Goal: Information Seeking & Learning: Learn about a topic

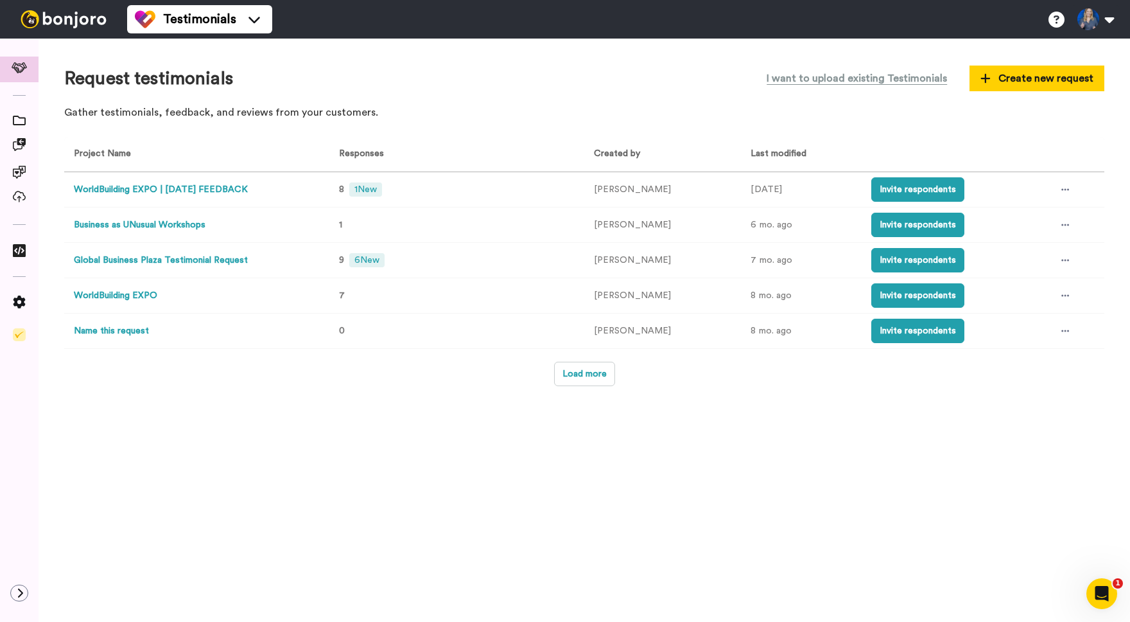
click at [208, 186] on button "WorldBuilding EXPO | [DATE] FEEDBACK" at bounding box center [161, 189] width 174 height 13
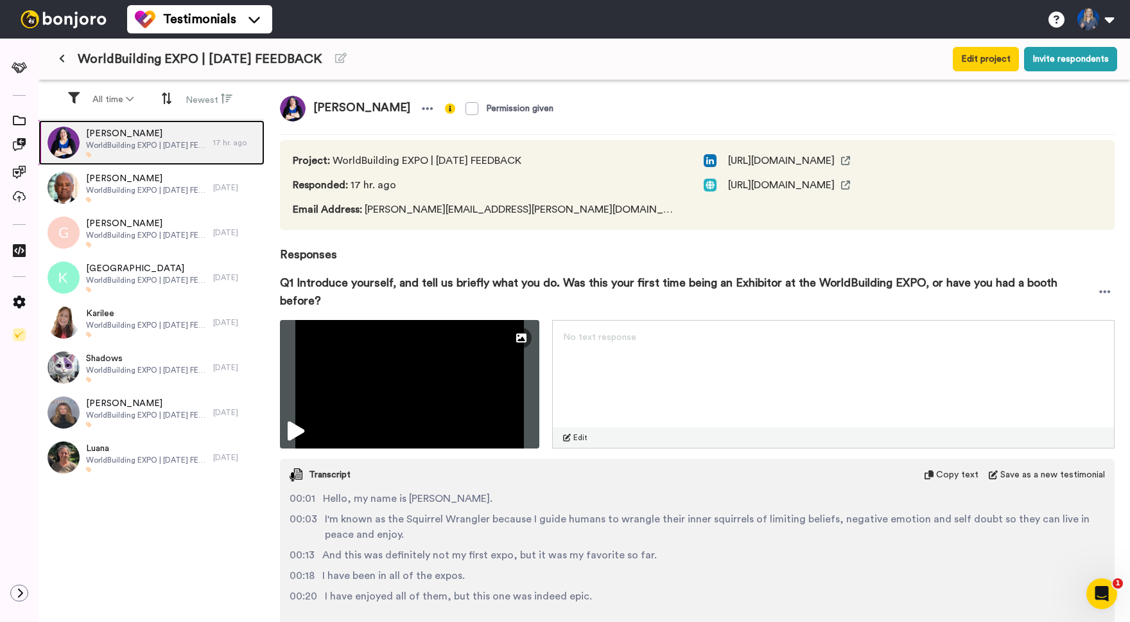
click at [127, 134] on span "[PERSON_NAME]" at bounding box center [146, 133] width 121 height 13
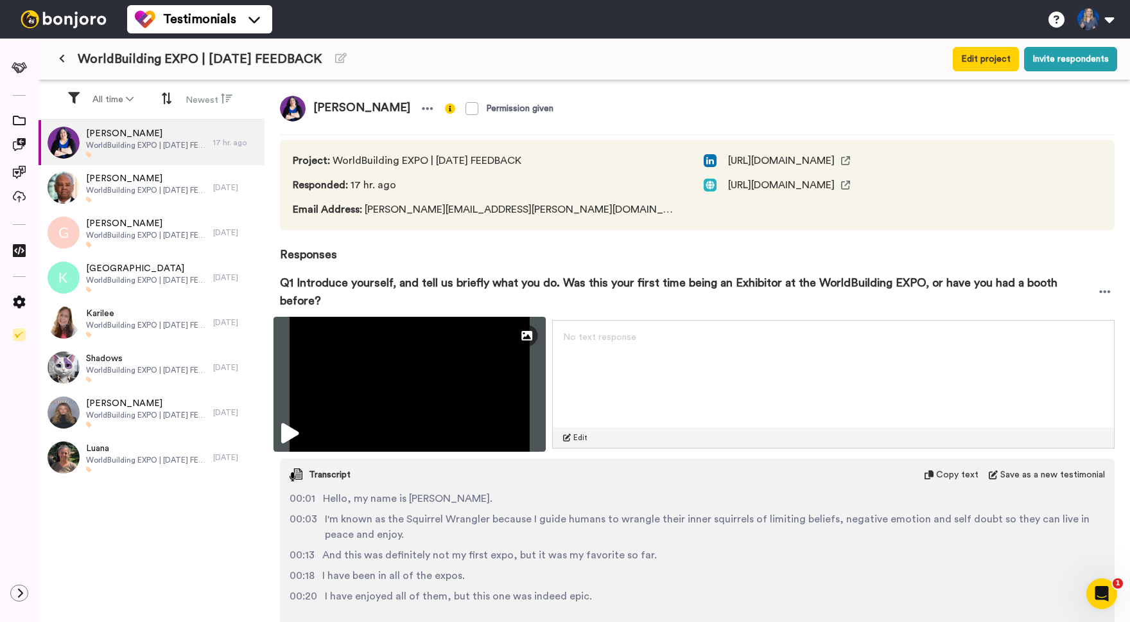
click at [288, 423] on icon at bounding box center [289, 433] width 17 height 21
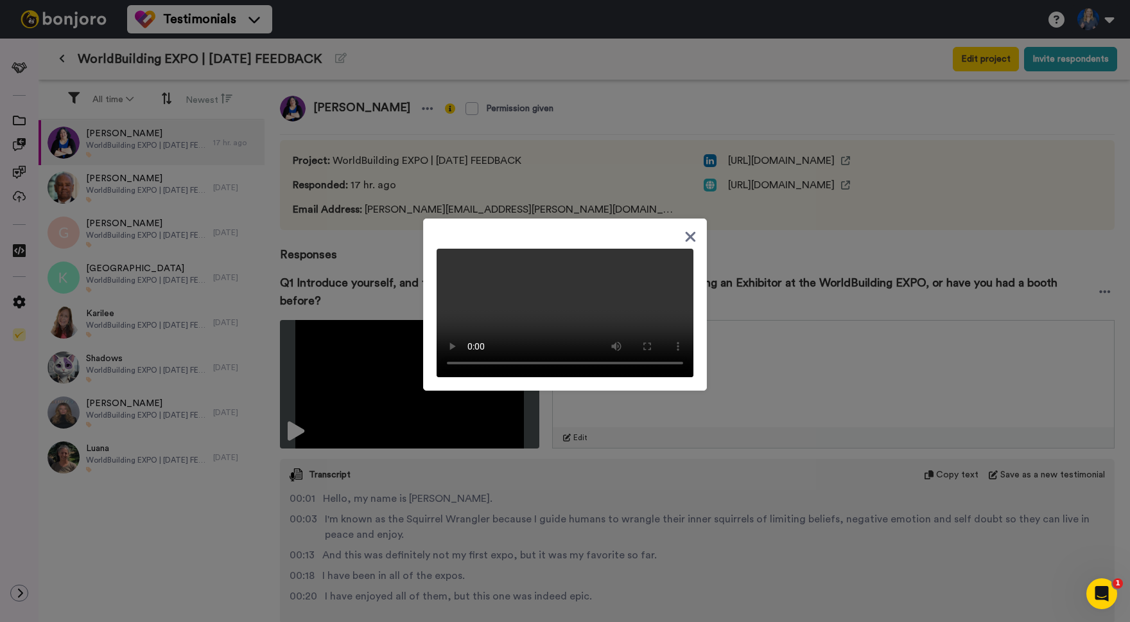
click at [544, 561] on div at bounding box center [565, 311] width 1130 height 622
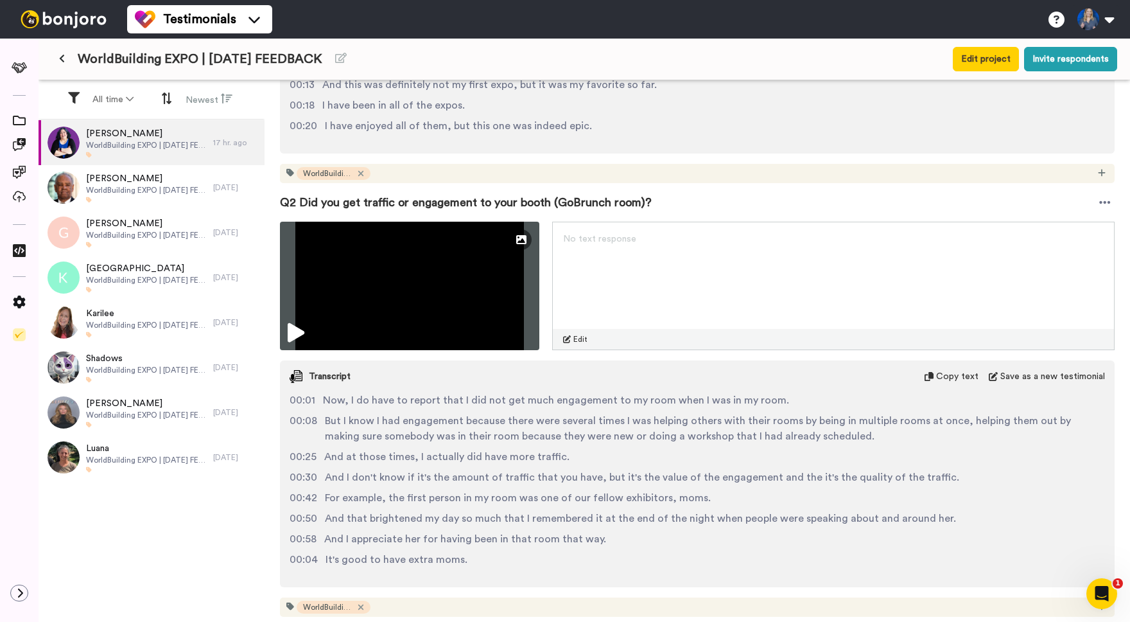
scroll to position [8, 0]
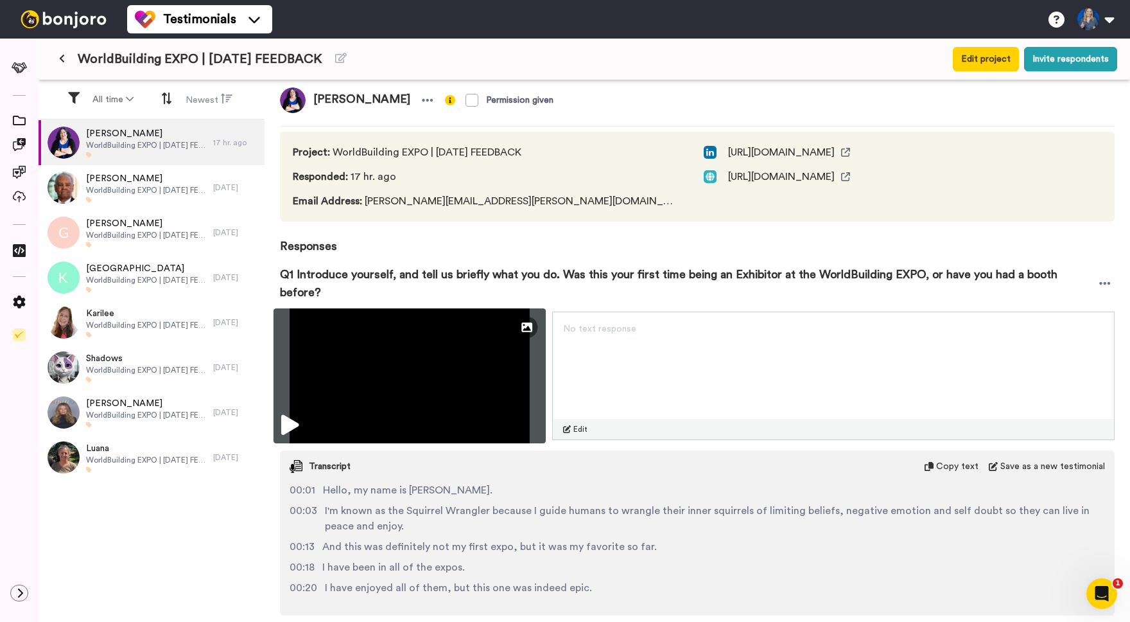
click at [317, 399] on img at bounding box center [410, 375] width 272 height 135
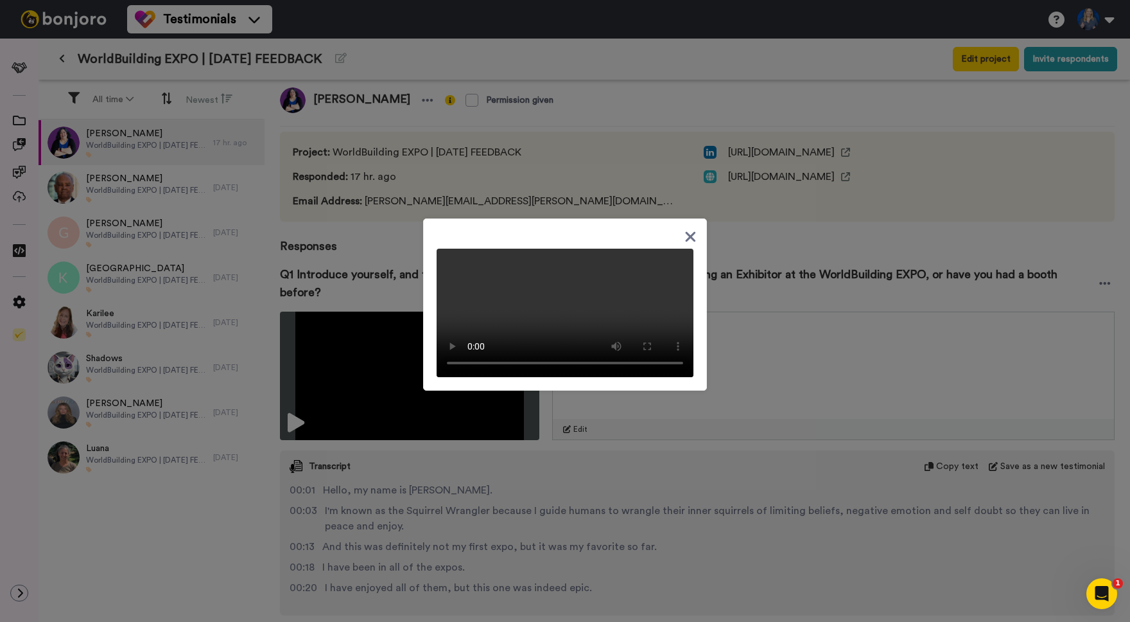
click at [392, 436] on div at bounding box center [565, 311] width 1130 height 622
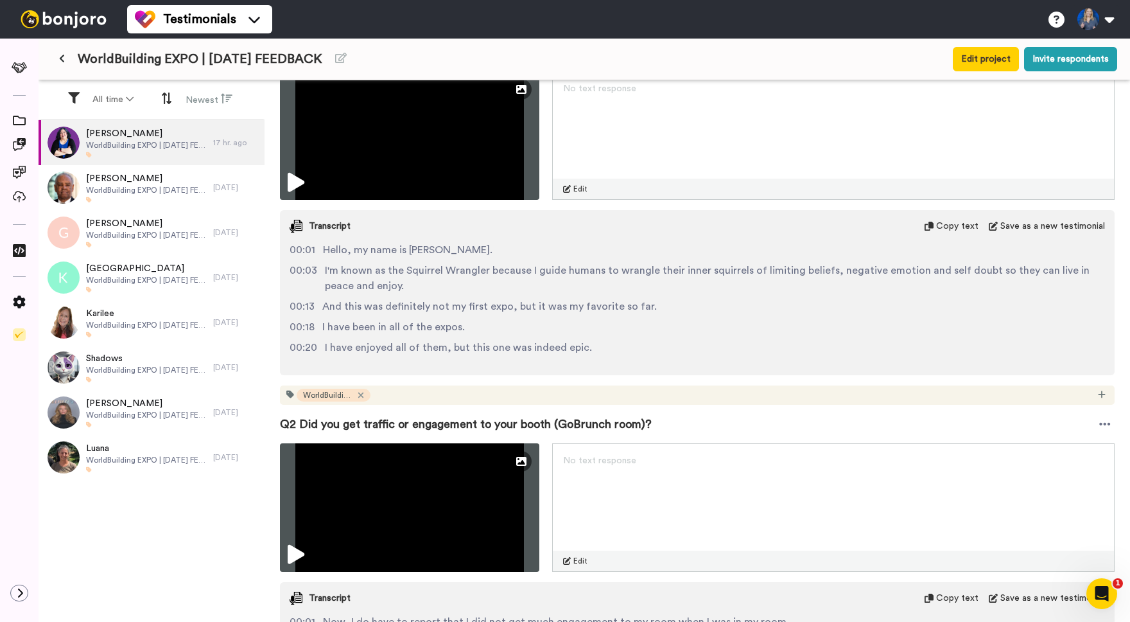
scroll to position [254, 0]
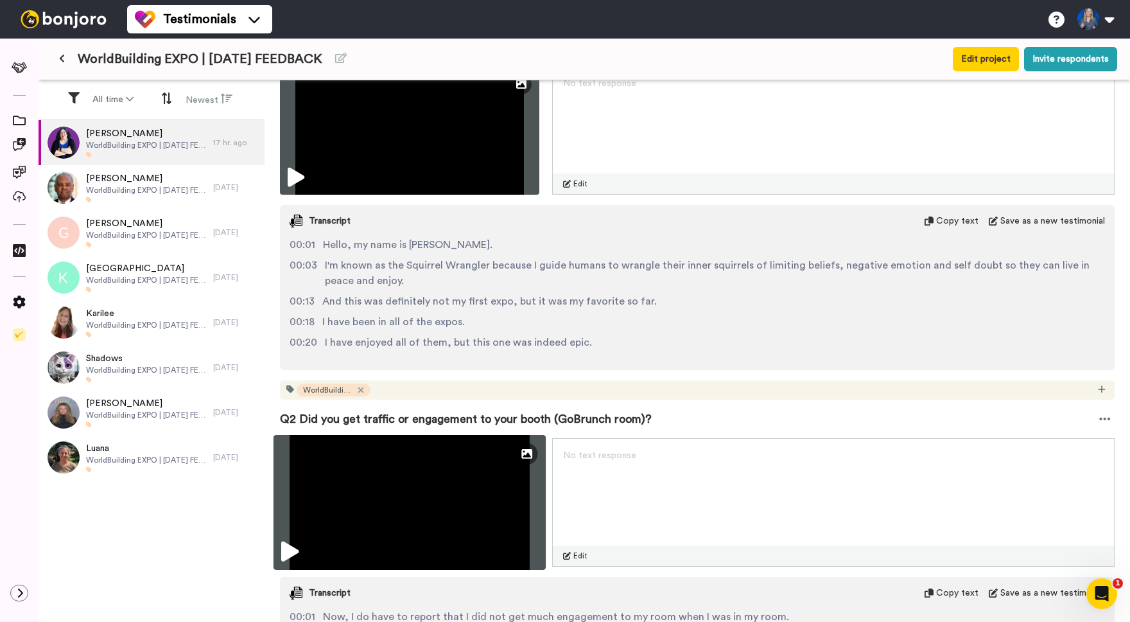
click at [358, 491] on img at bounding box center [410, 502] width 272 height 135
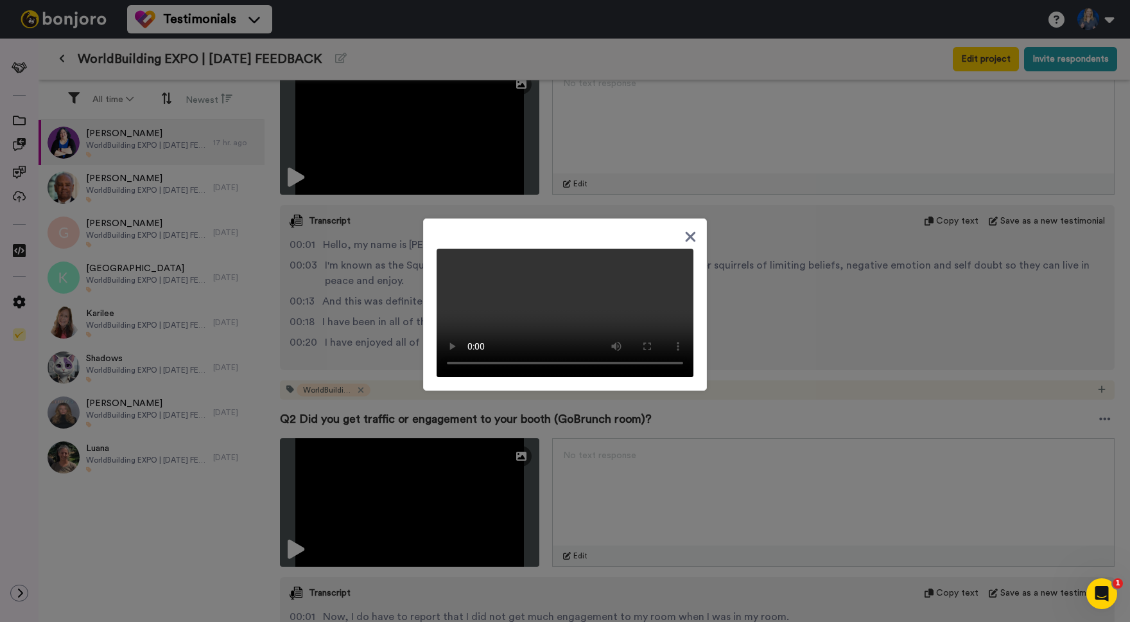
click at [639, 464] on div at bounding box center [565, 311] width 1130 height 622
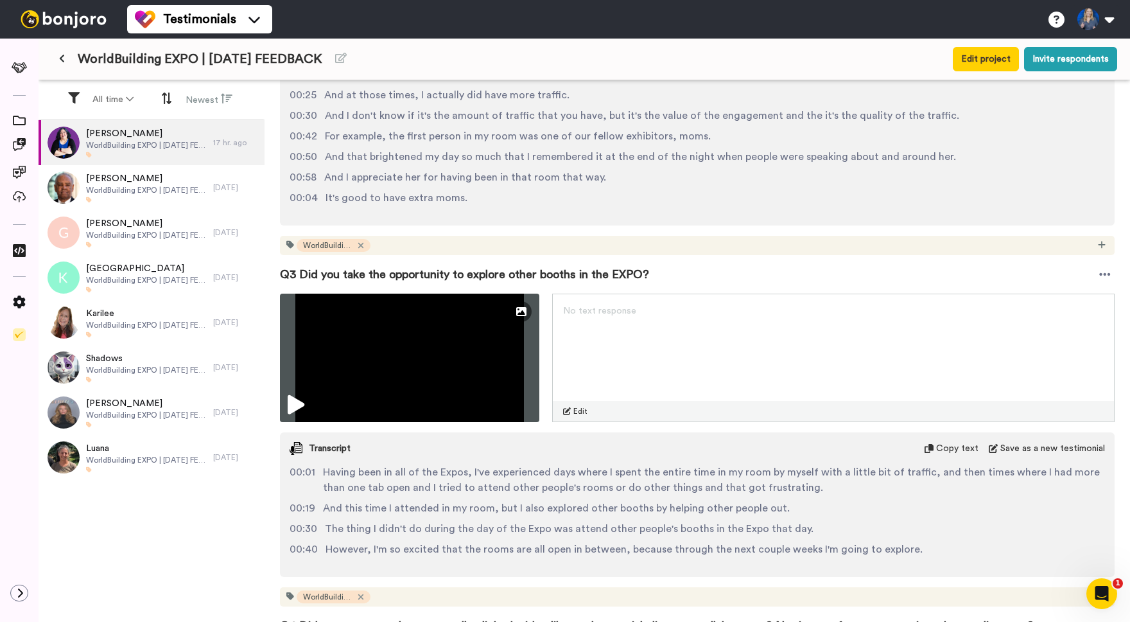
scroll to position [848, 0]
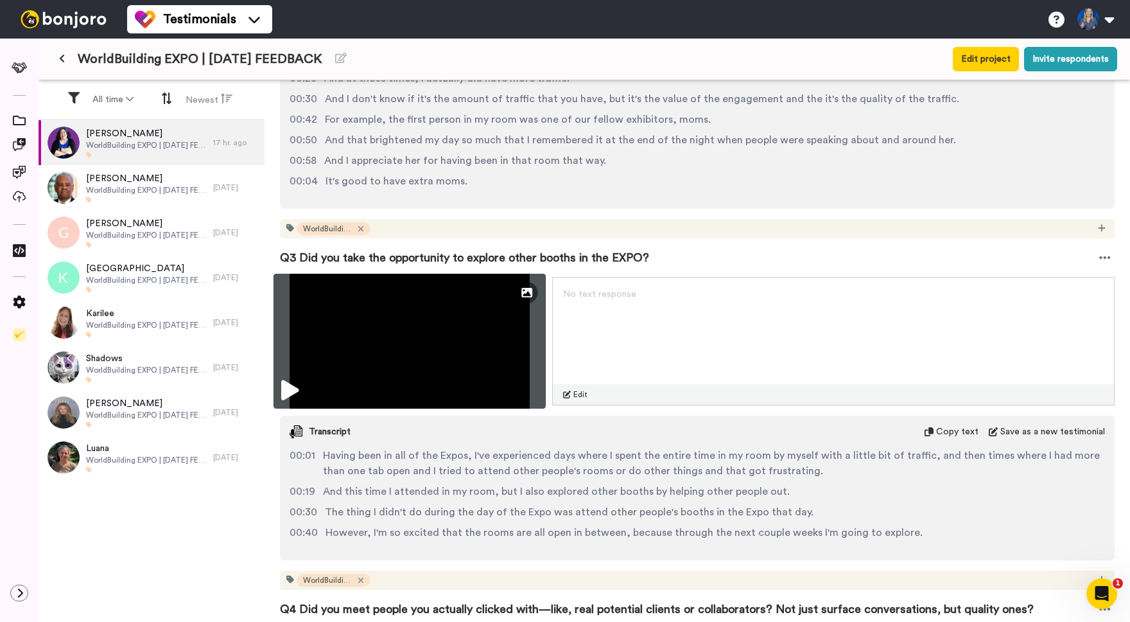
click at [362, 348] on img at bounding box center [410, 341] width 272 height 135
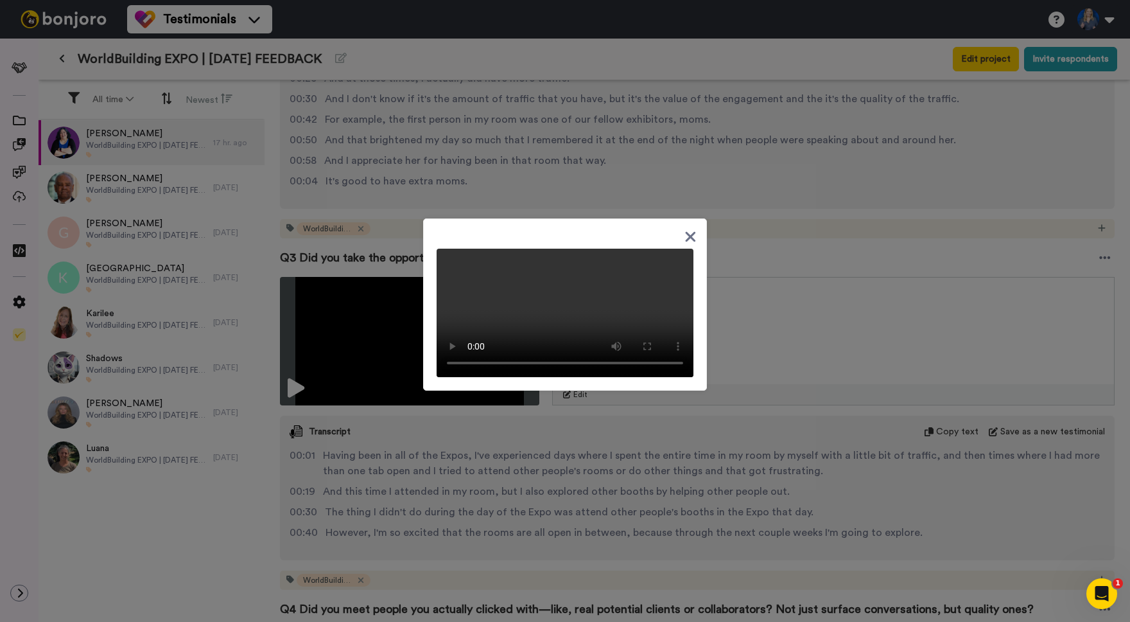
click at [628, 541] on div at bounding box center [565, 311] width 1130 height 622
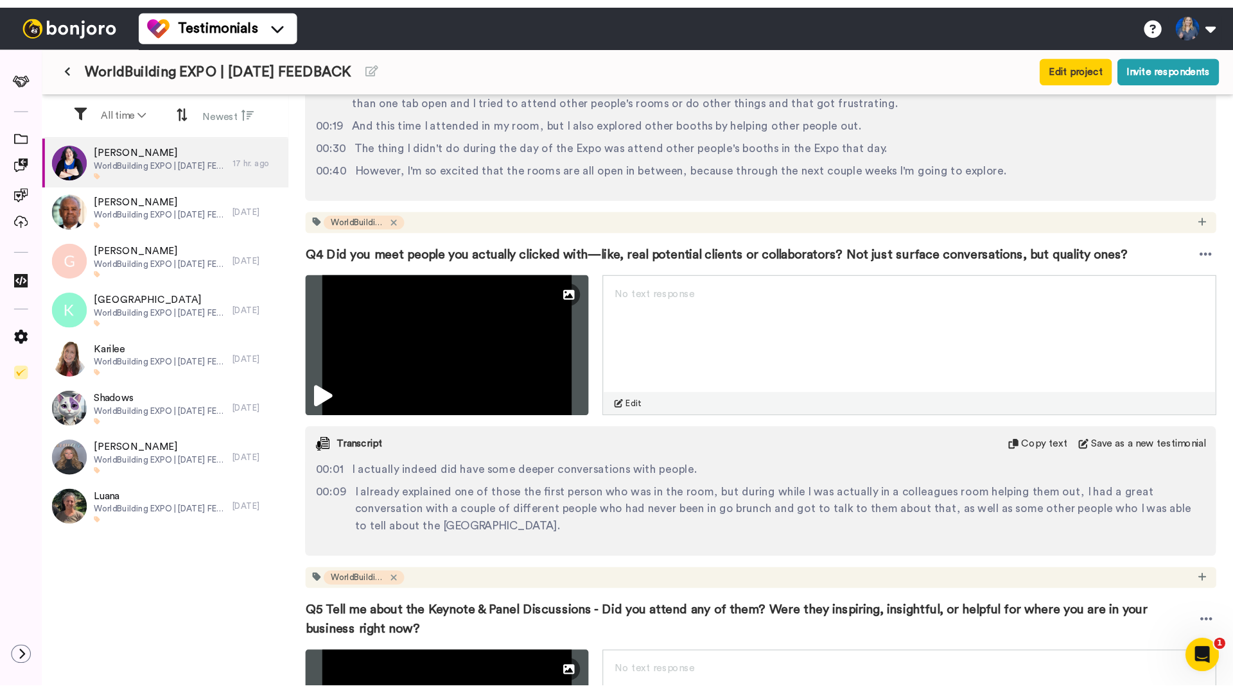
scroll to position [1234, 0]
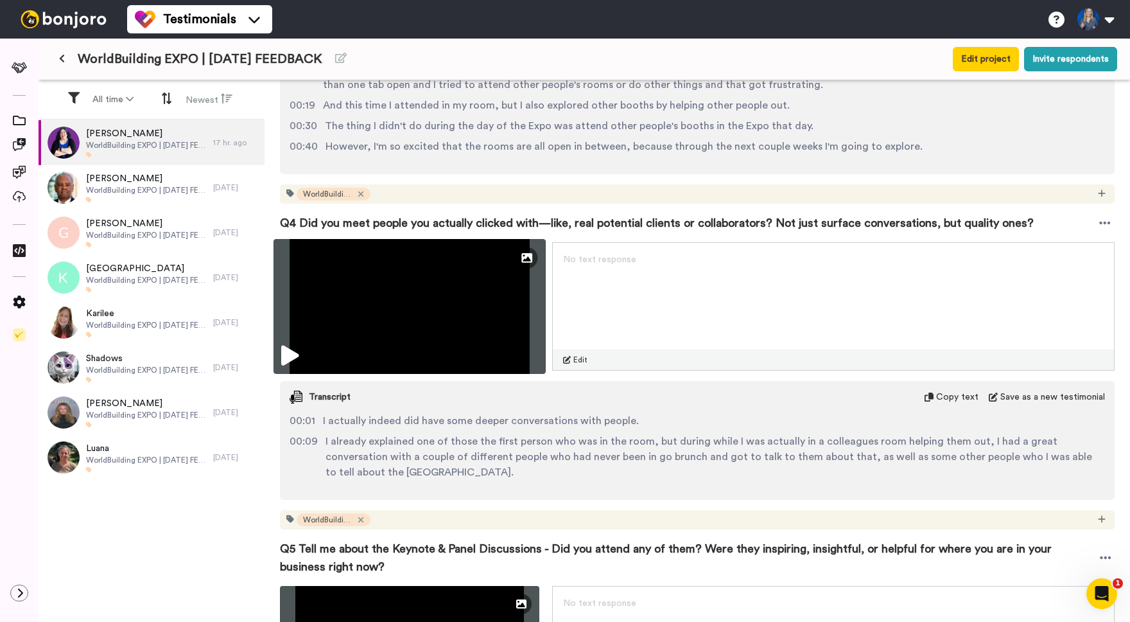
click at [369, 315] on img at bounding box center [410, 306] width 272 height 135
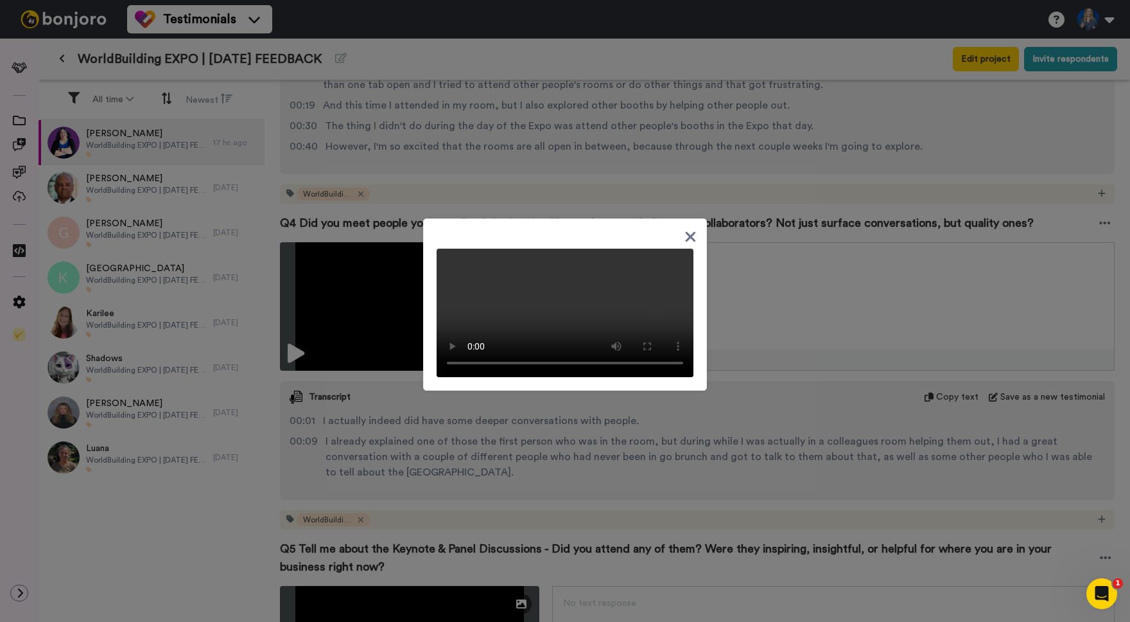
click at [363, 612] on div at bounding box center [565, 311] width 1130 height 622
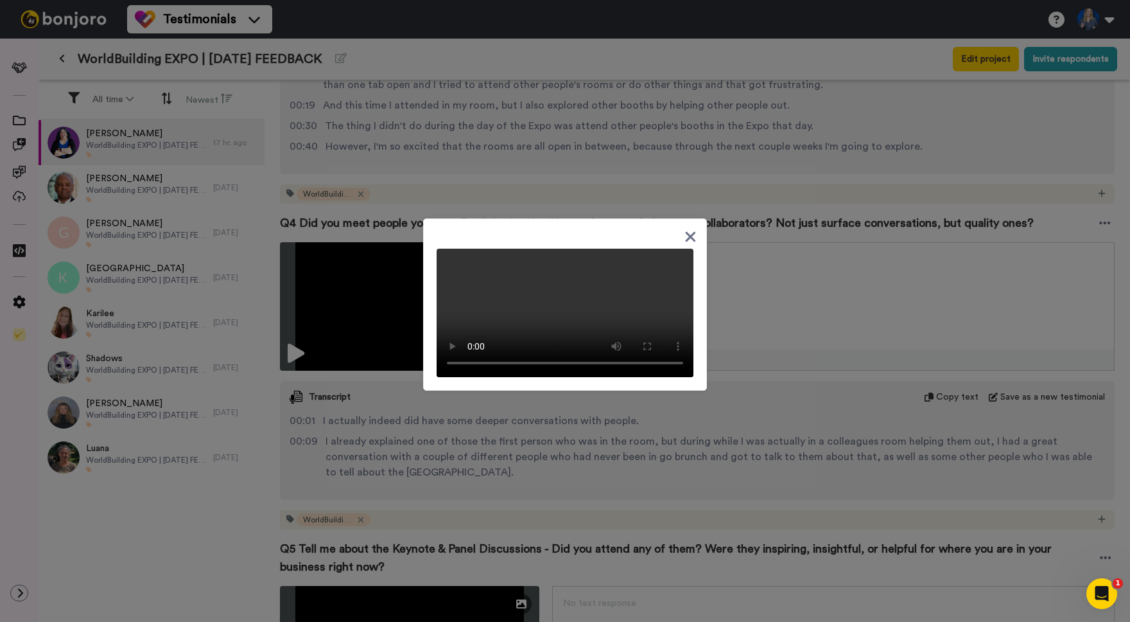
click at [1097, 557] on div at bounding box center [565, 311] width 1130 height 622
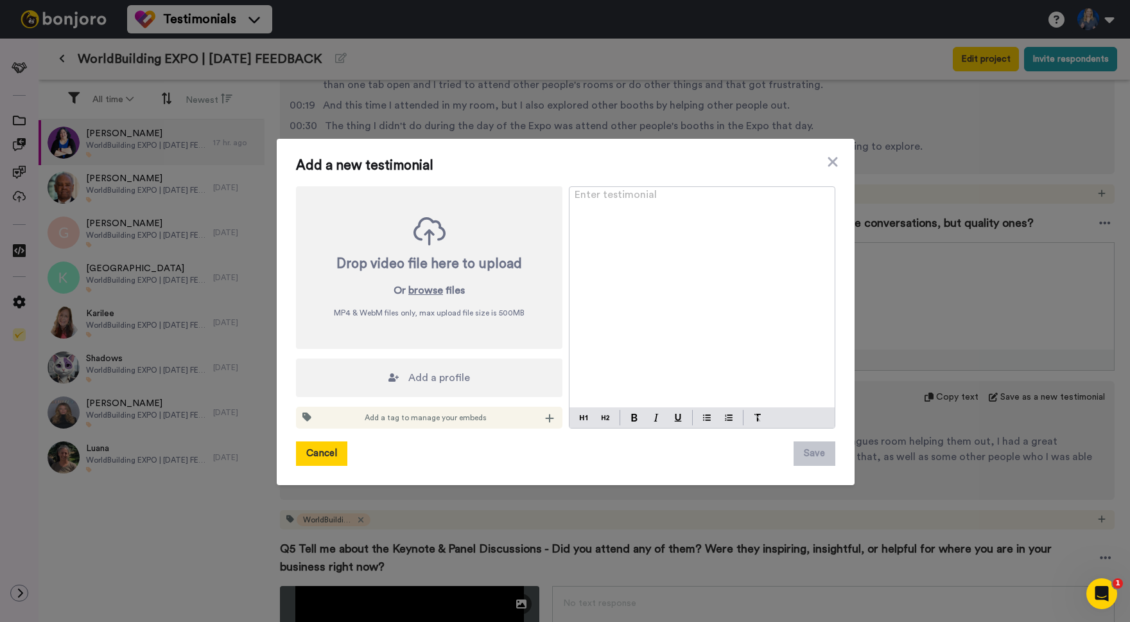
click at [325, 457] on button "Cancel" at bounding box center [321, 453] width 51 height 24
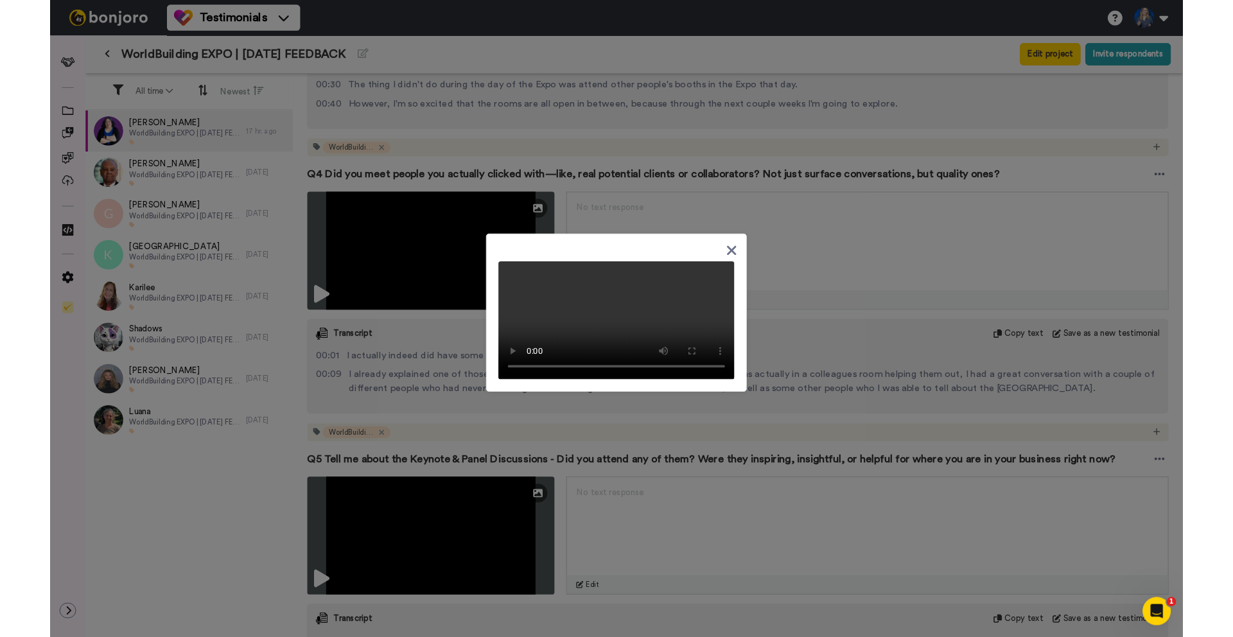
scroll to position [1201, 0]
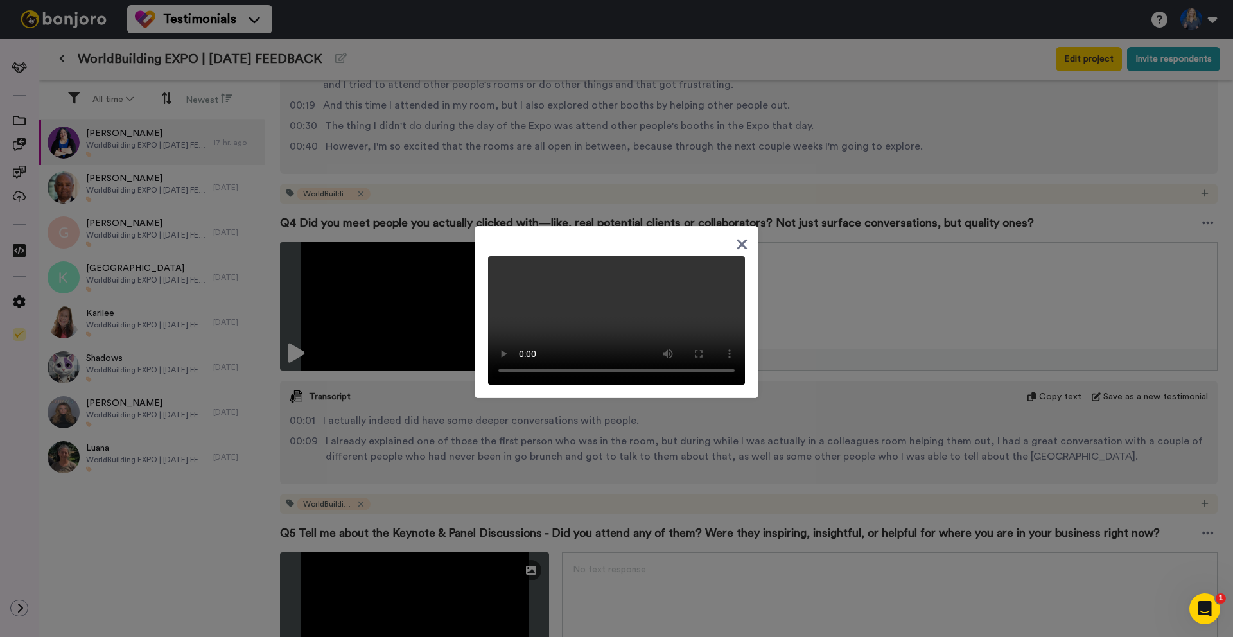
click at [736, 238] on icon at bounding box center [742, 244] width 12 height 16
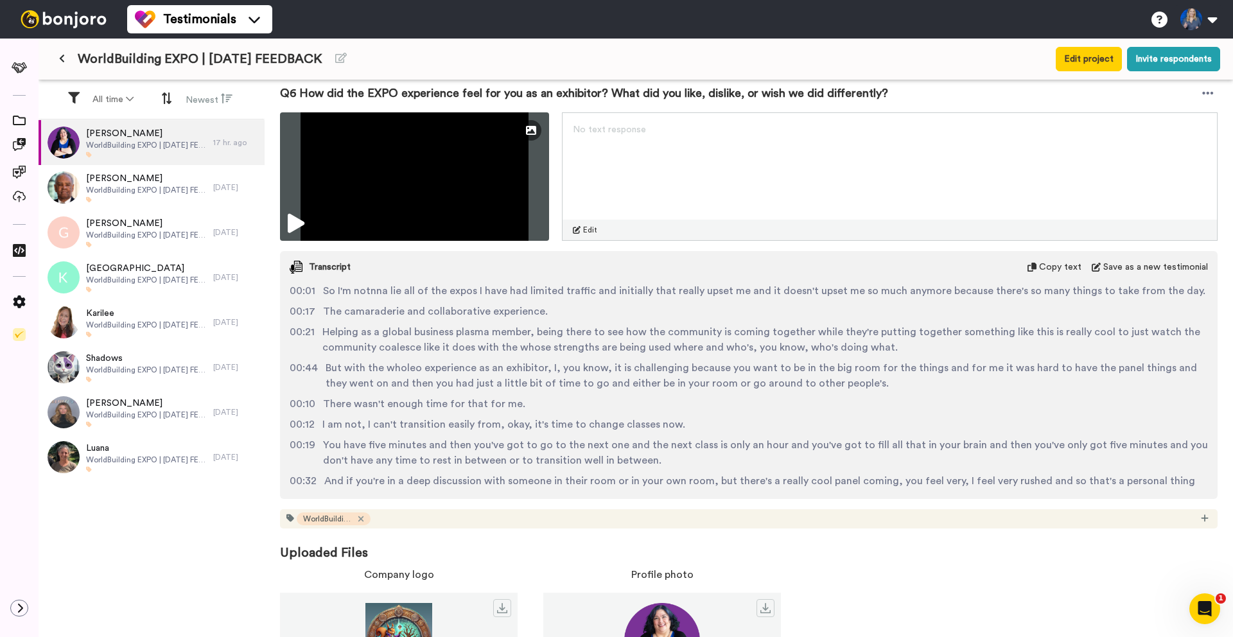
scroll to position [2083, 0]
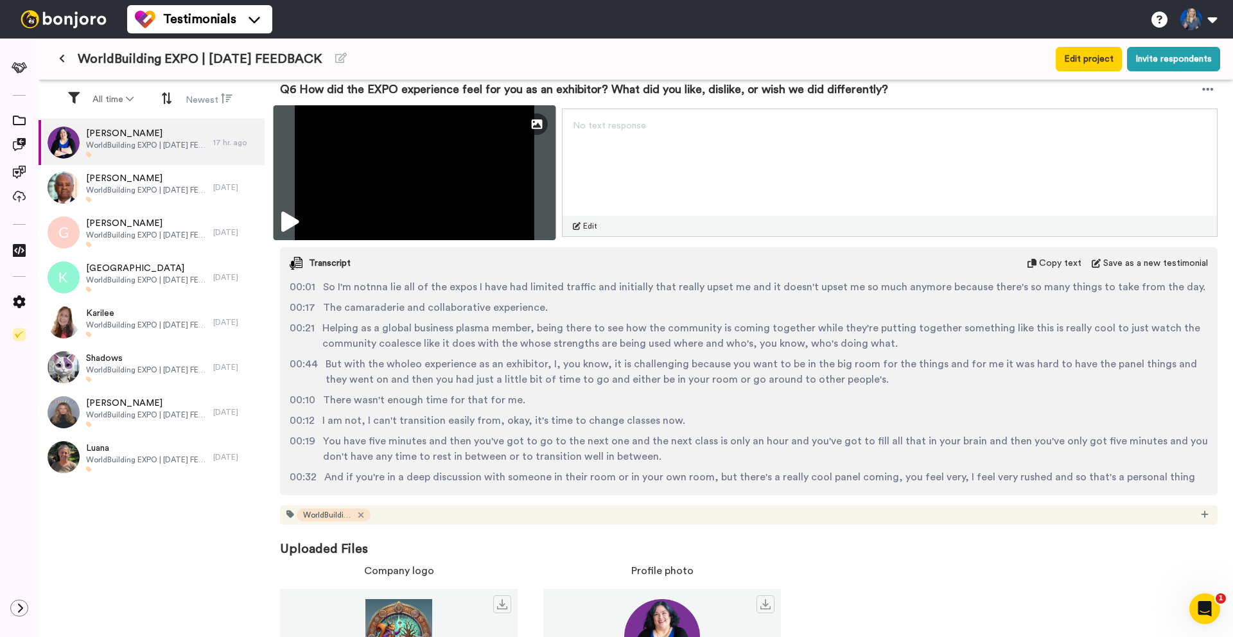
click at [403, 172] on img at bounding box center [415, 172] width 283 height 135
